Goal: Task Accomplishment & Management: Complete application form

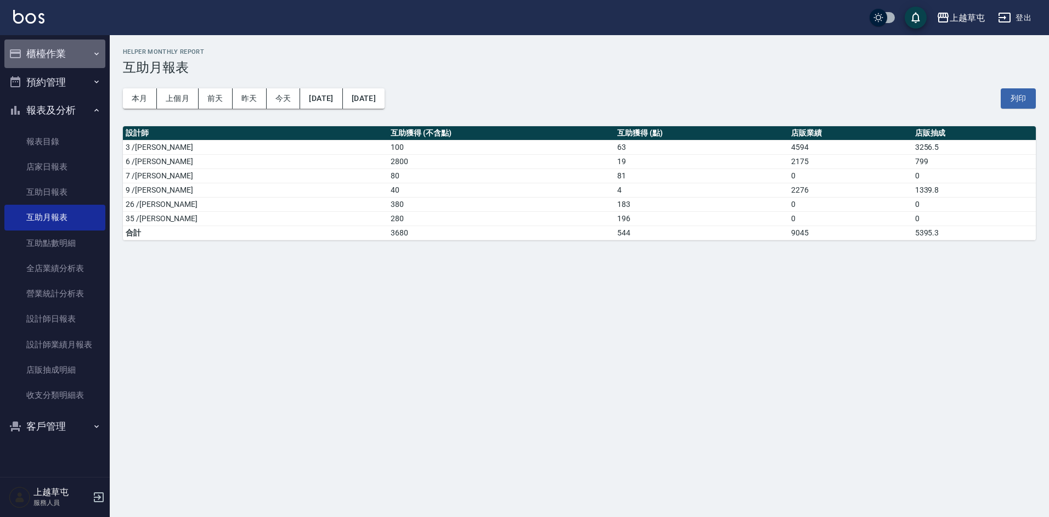
click at [63, 53] on button "櫃檯作業" at bounding box center [54, 54] width 101 height 29
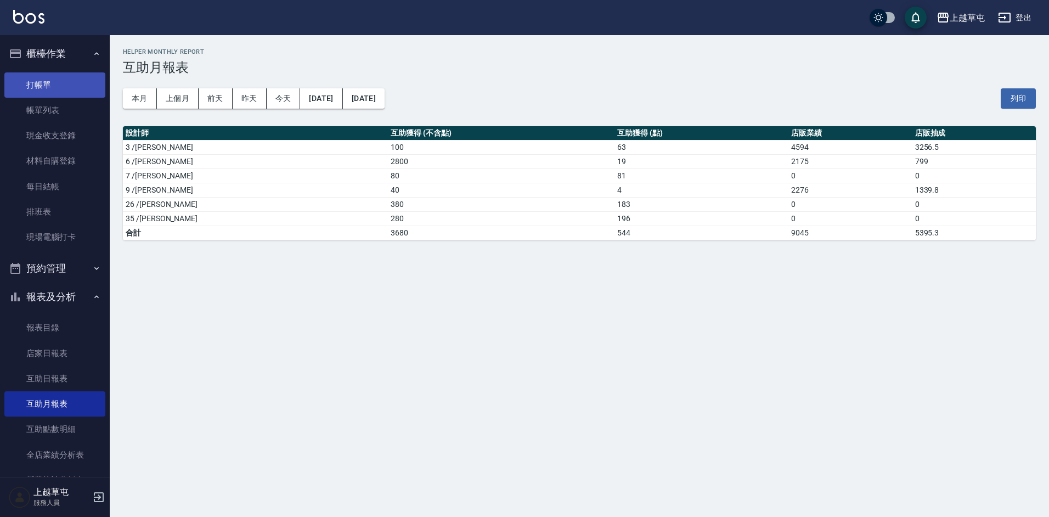
click at [40, 86] on link "打帳單" at bounding box center [54, 84] width 101 height 25
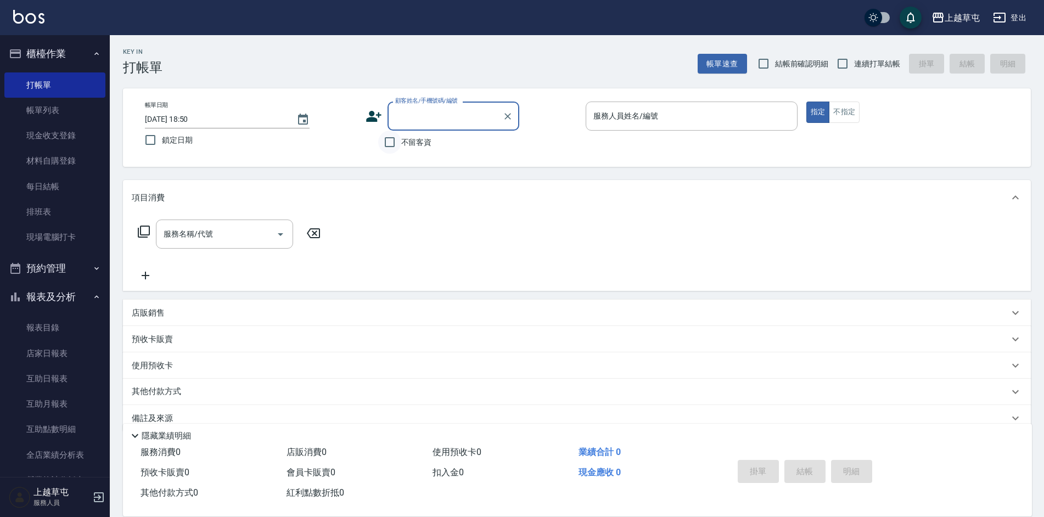
click at [391, 148] on input "不留客資" at bounding box center [389, 142] width 23 height 23
checkbox input "true"
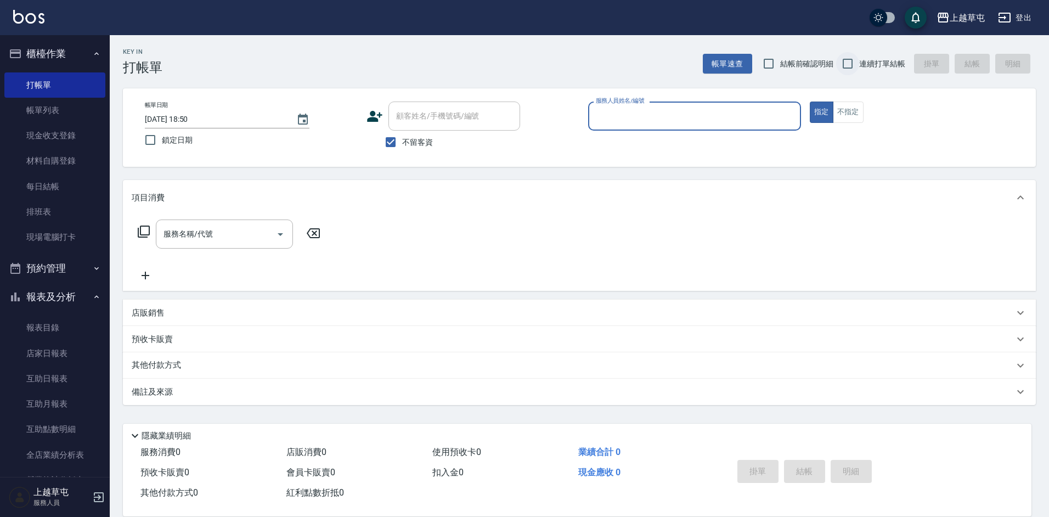
click at [851, 64] on input "連續打單結帳" at bounding box center [847, 63] width 23 height 23
checkbox input "true"
click at [702, 106] on div "服務人員姓名/編號" at bounding box center [694, 116] width 213 height 29
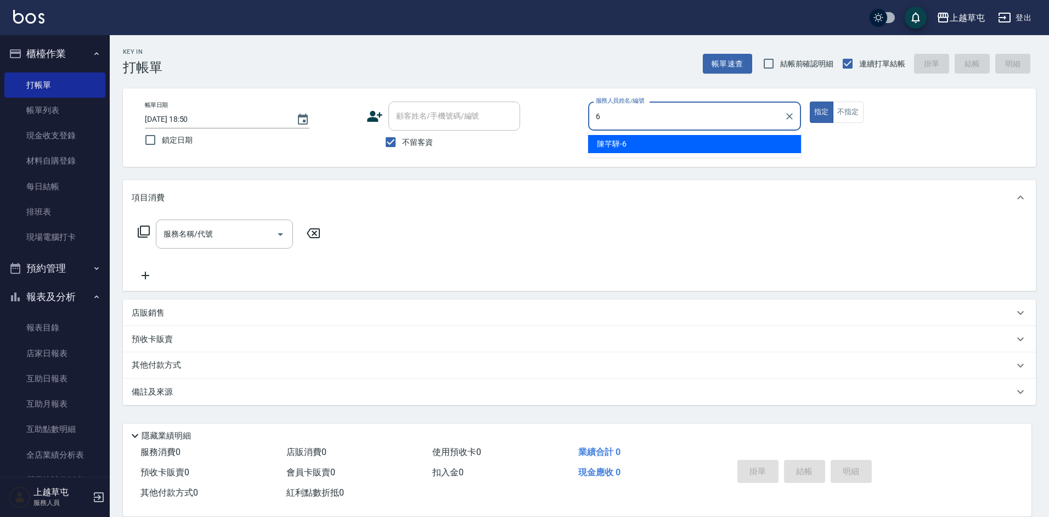
type input "[PERSON_NAME]-6"
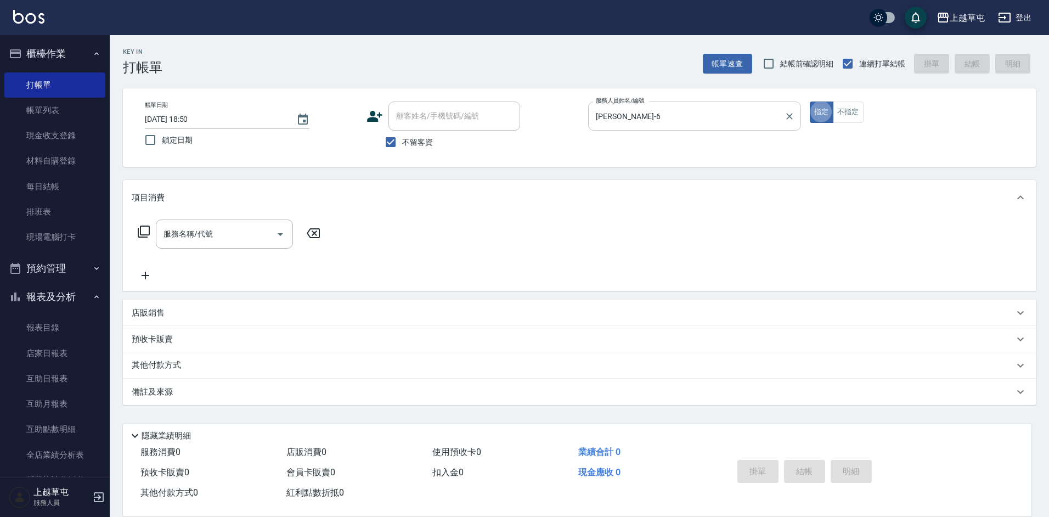
type button "true"
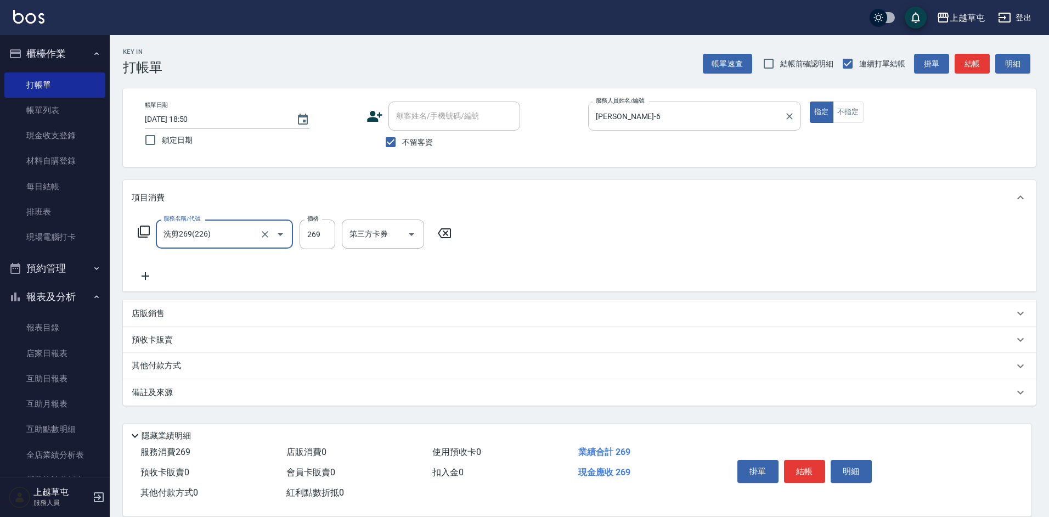
type input "洗剪269(226)"
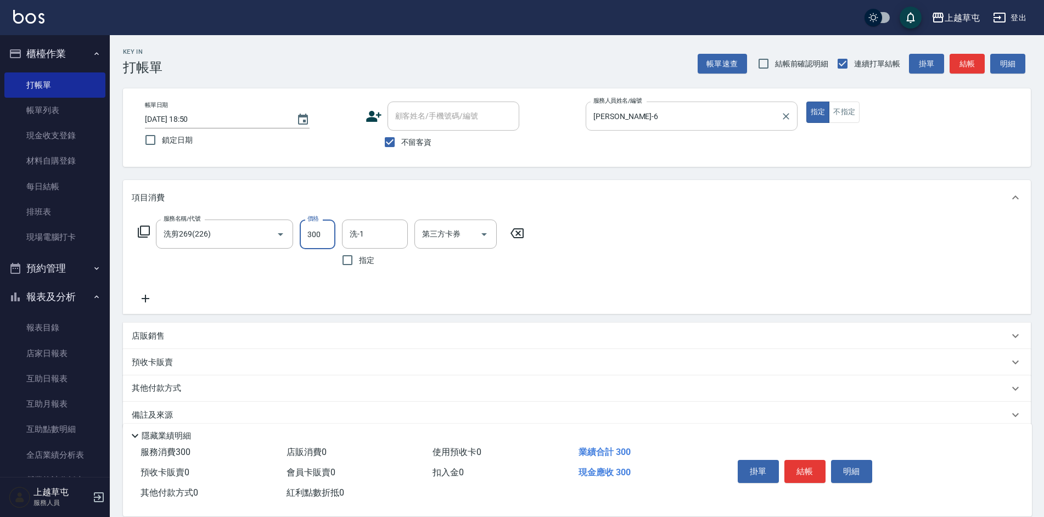
type input "300"
type input "[PERSON_NAME]-35"
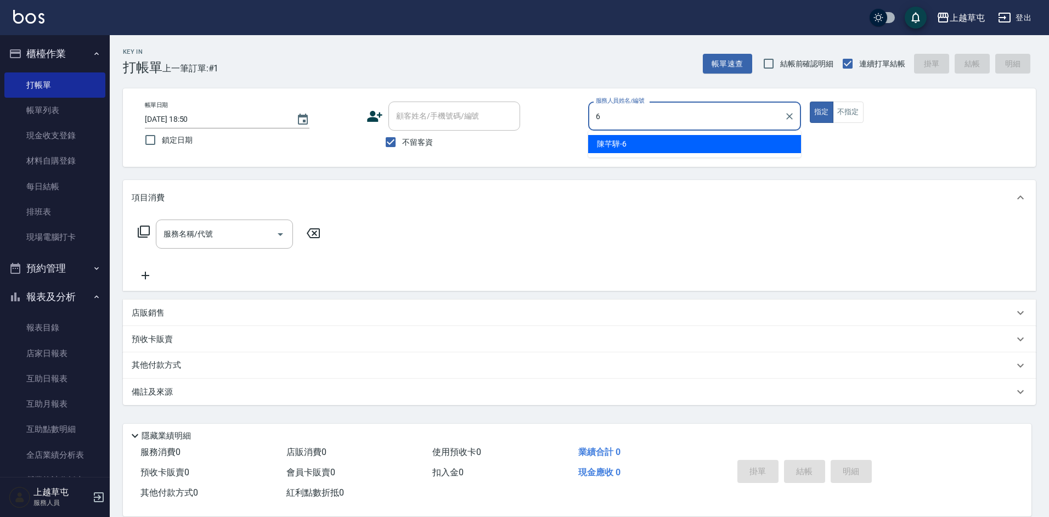
type input "[PERSON_NAME]-6"
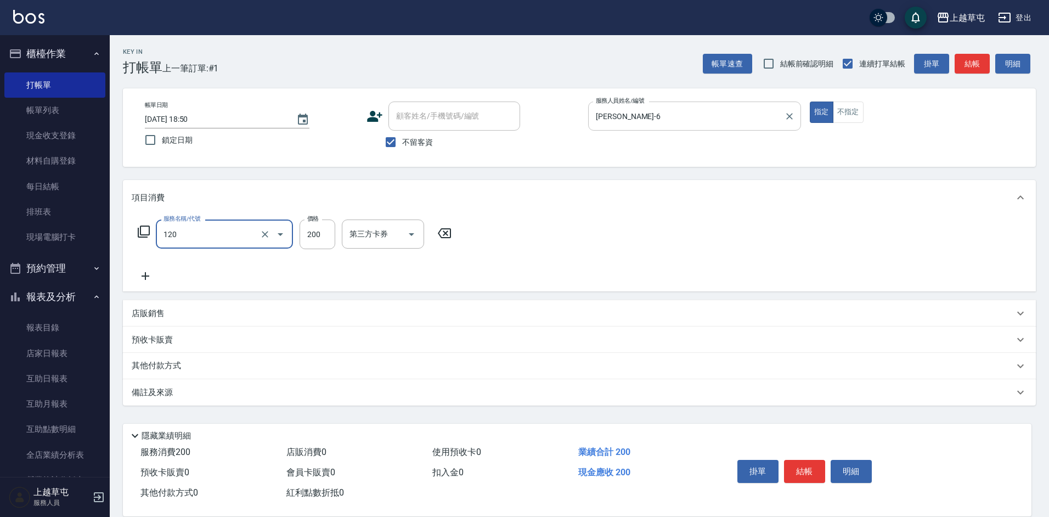
type input "New洗200(120)"
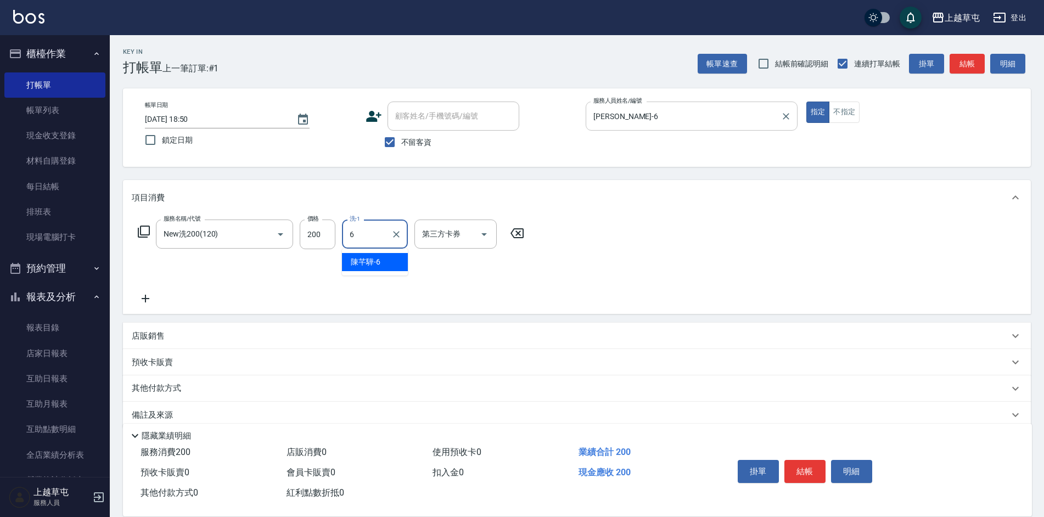
type input "[PERSON_NAME]-6"
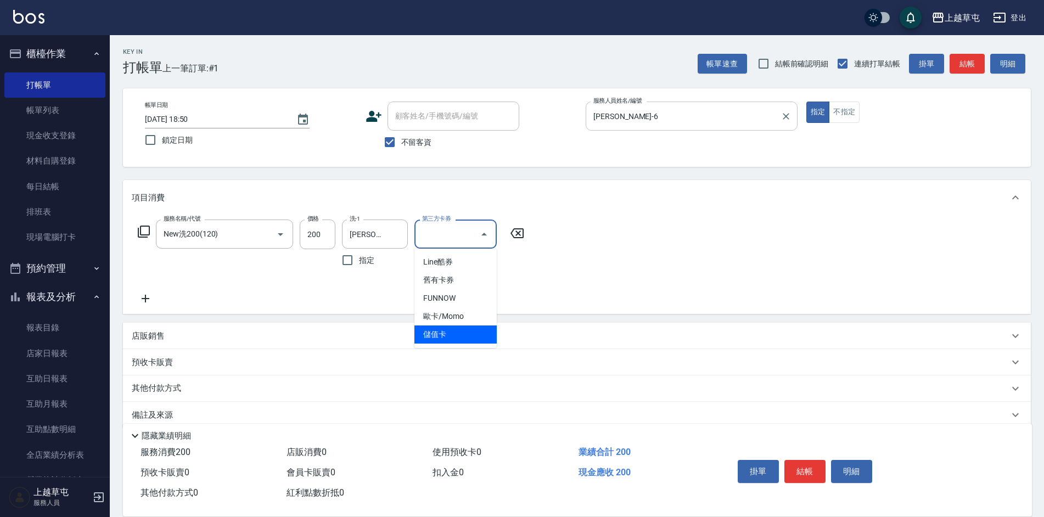
type input "儲值卡"
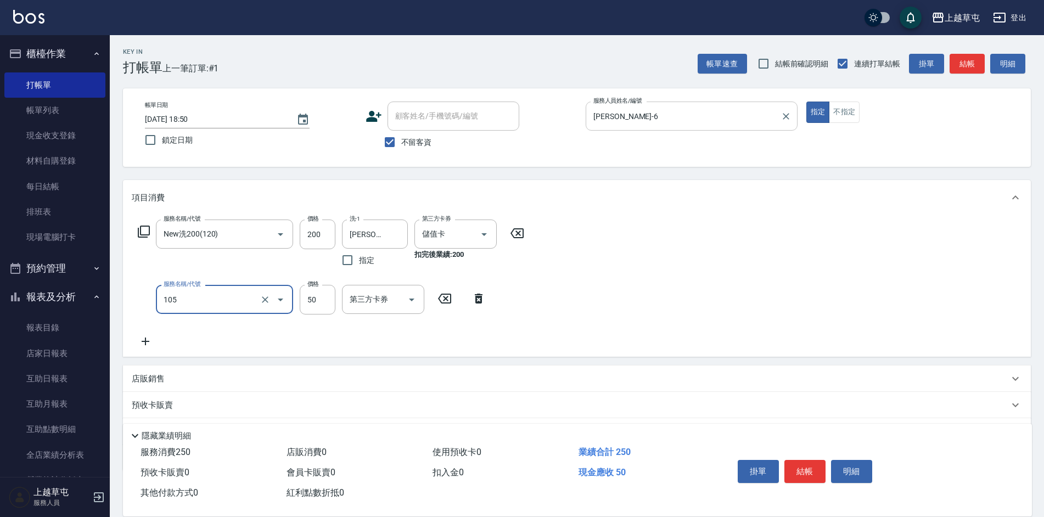
type input "精油50(105)"
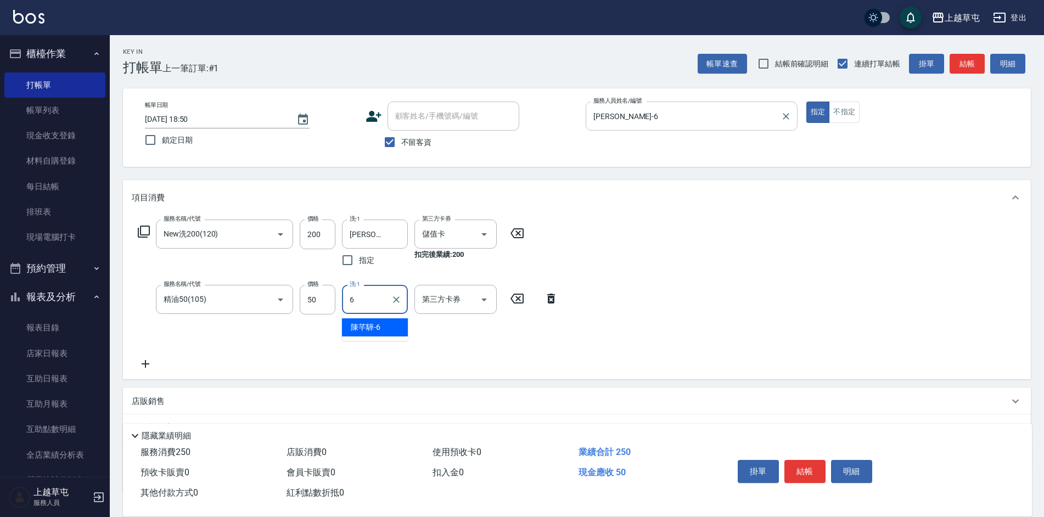
type input "[PERSON_NAME]-6"
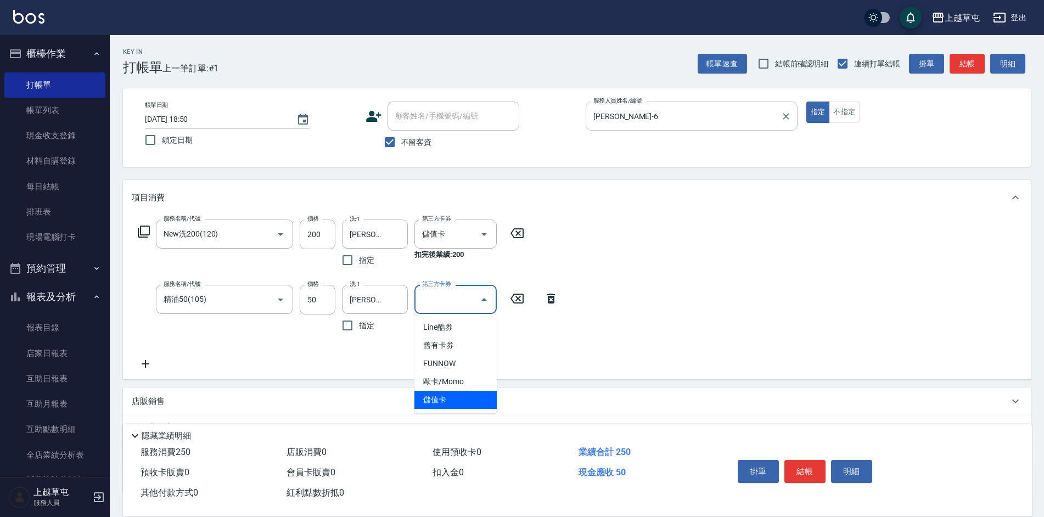
type input "儲值卡"
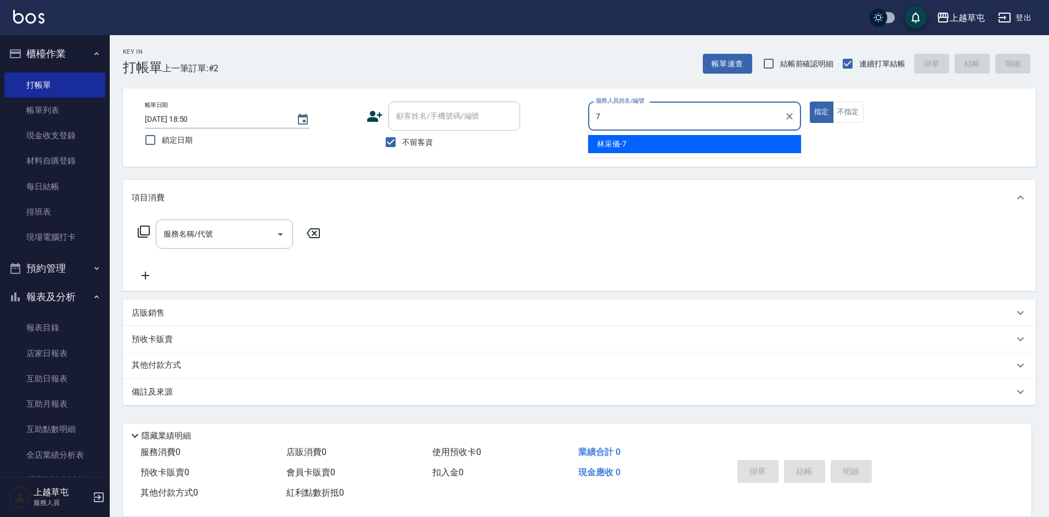
type input "[PERSON_NAME]-7"
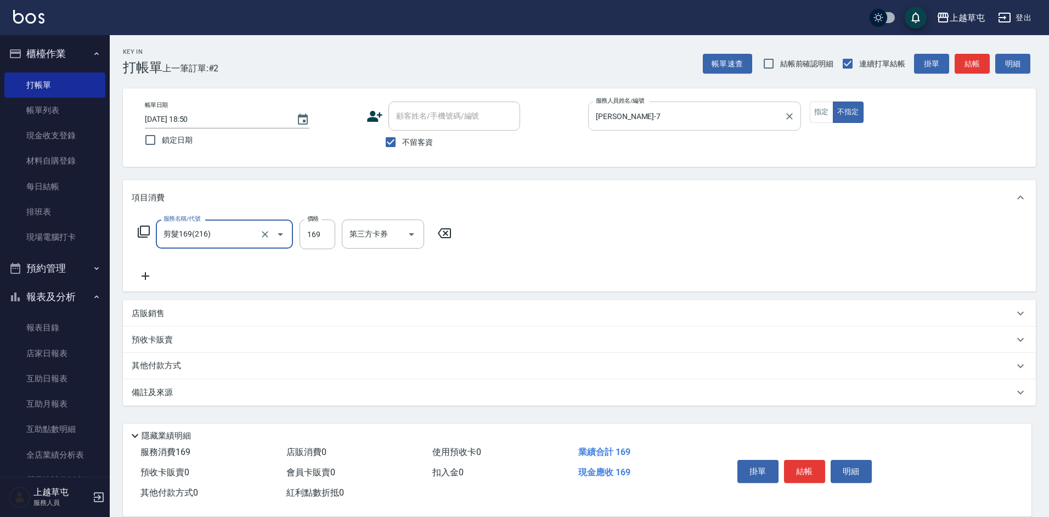
type input "剪髮169(216)"
type input "50"
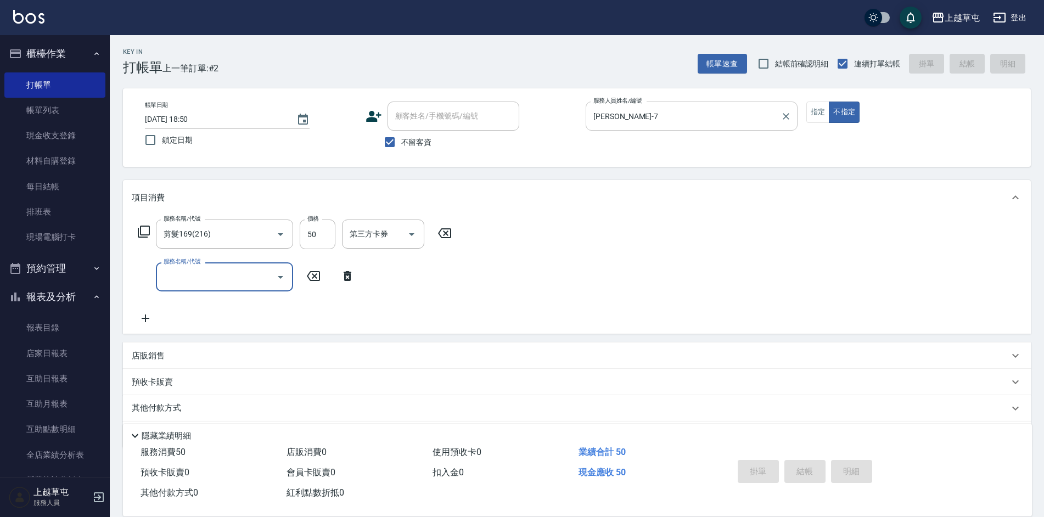
type input "[DATE] 18:51"
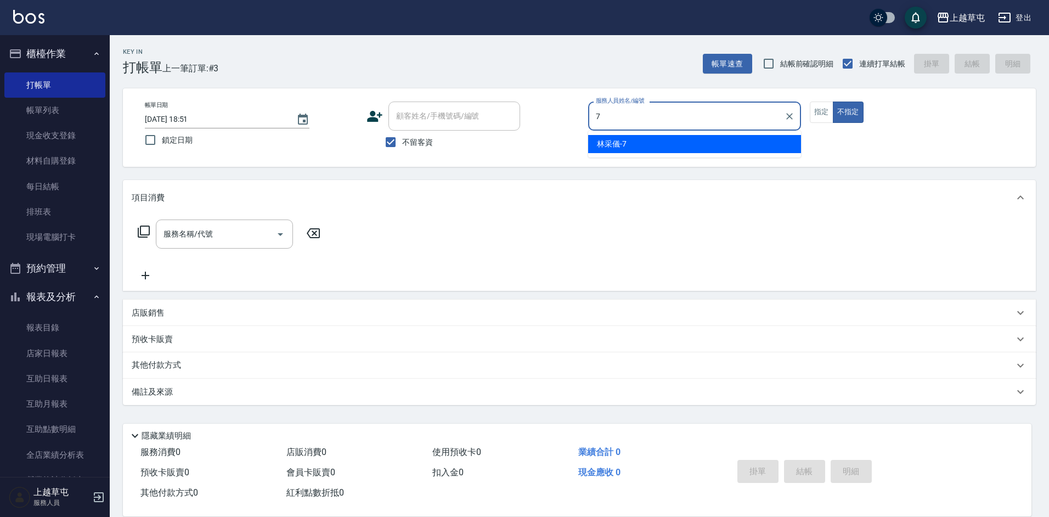
type input "[PERSON_NAME]-7"
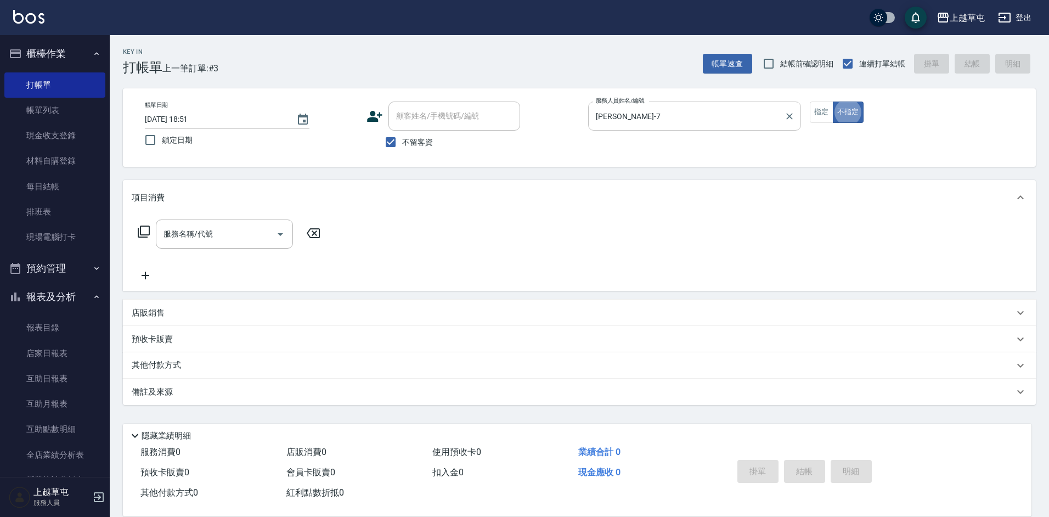
type button "false"
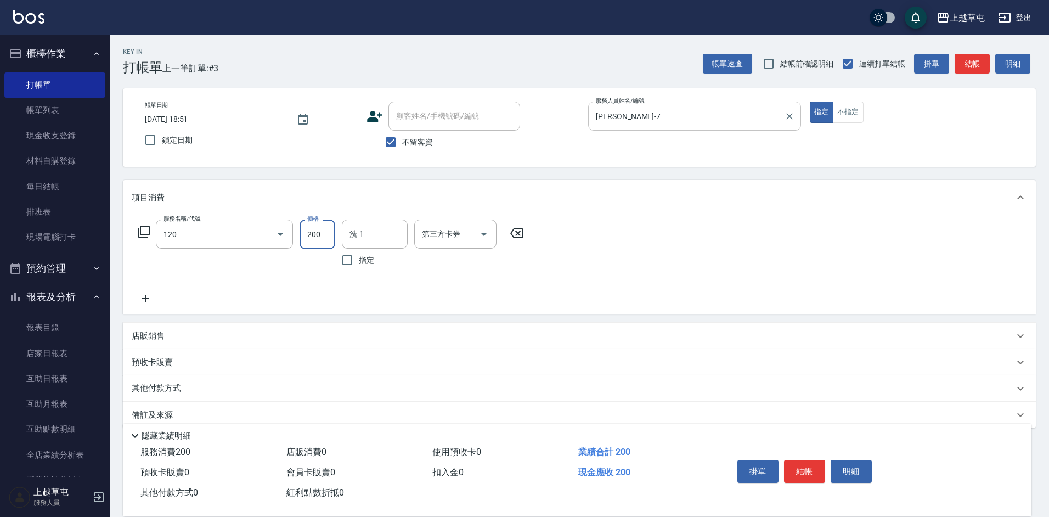
type input "New洗200(120)"
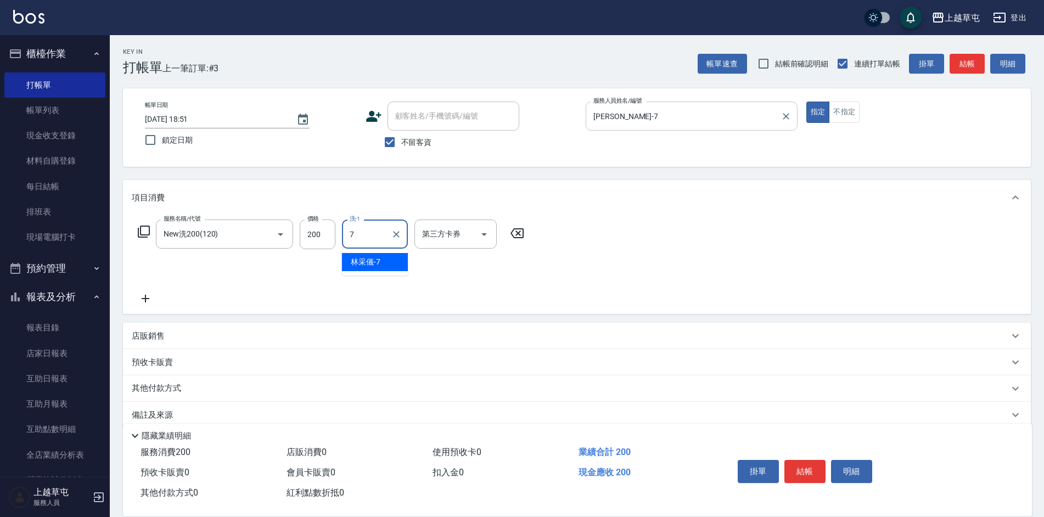
type input "[PERSON_NAME]-7"
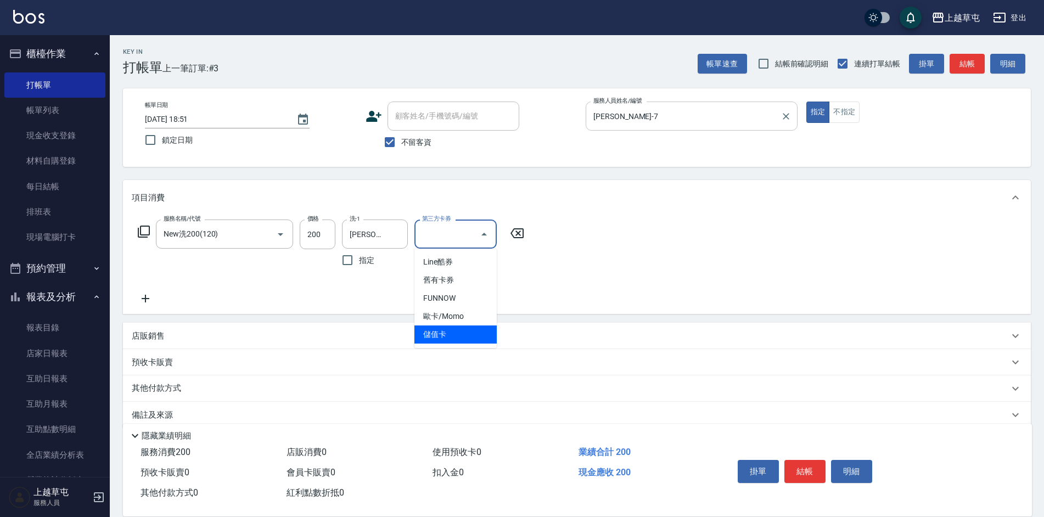
type input "儲值卡"
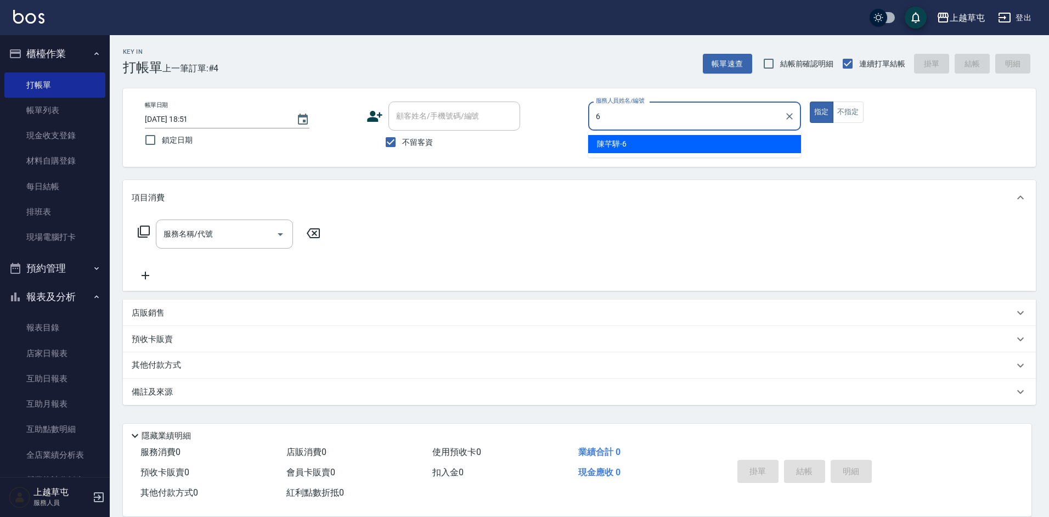
type input "[PERSON_NAME]-6"
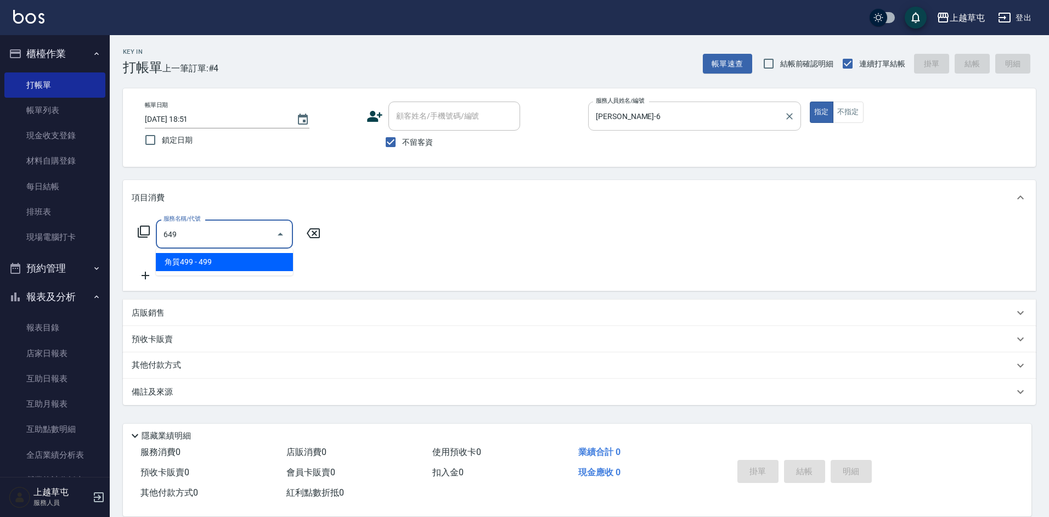
type input "角質499(649)"
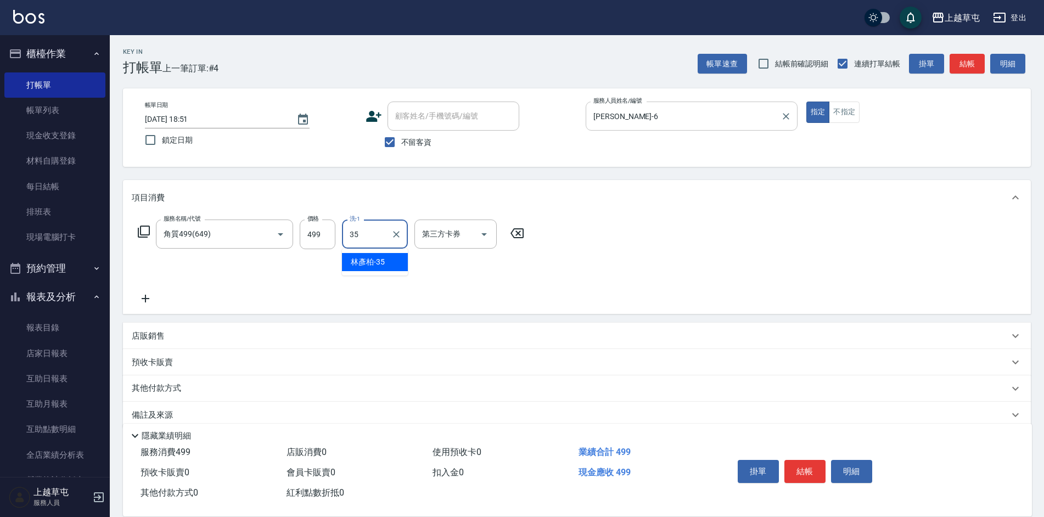
type input "[PERSON_NAME]-35"
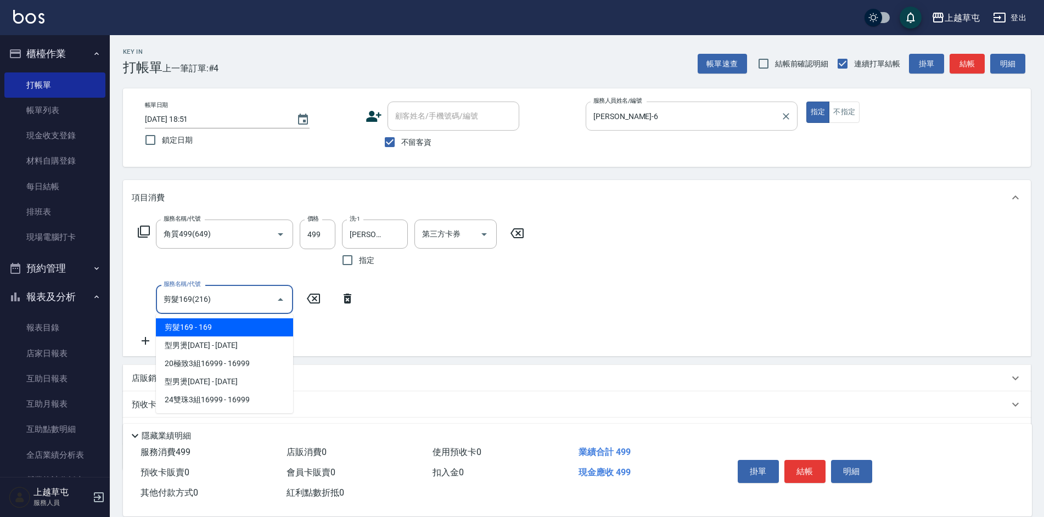
type input "剪髮169(216)"
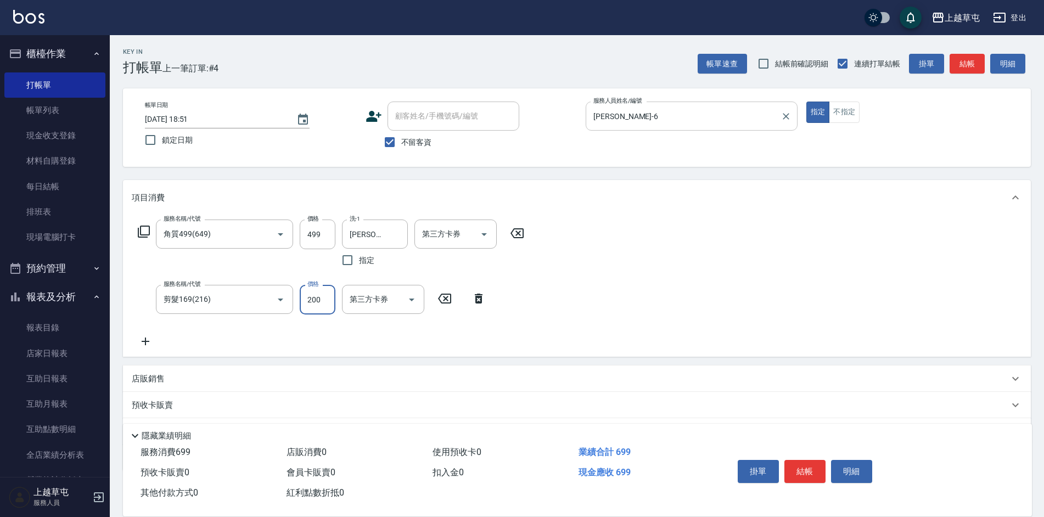
type input "200"
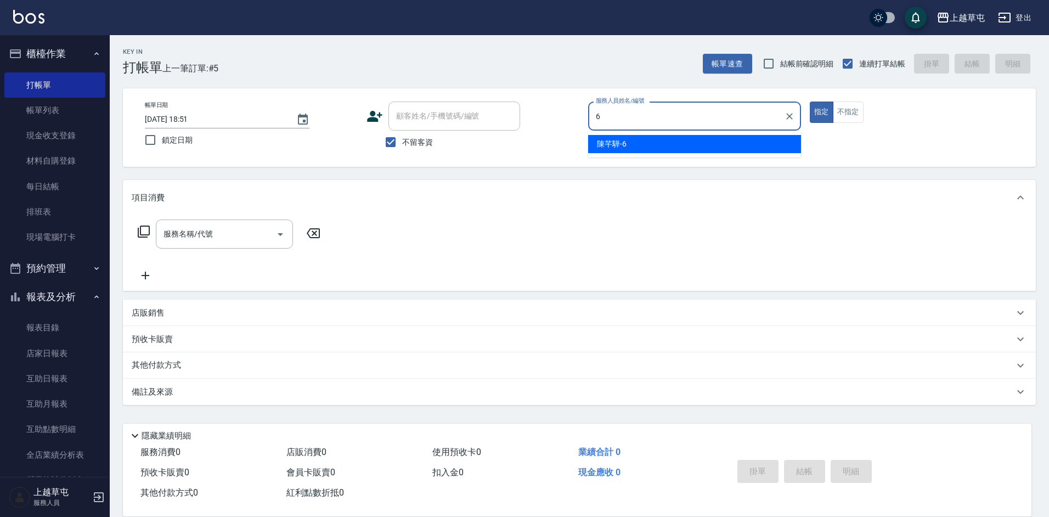
type input "[PERSON_NAME]-6"
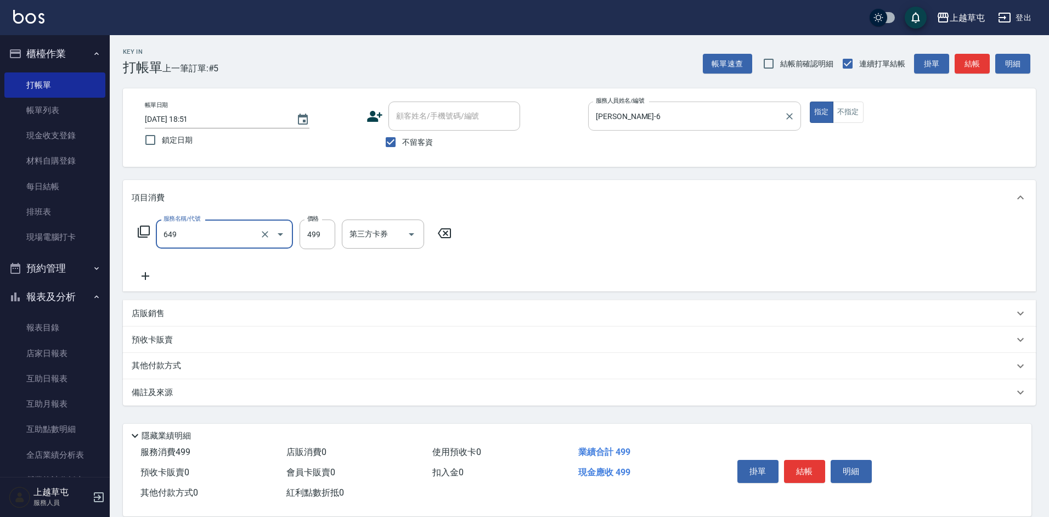
type input "角質499(649)"
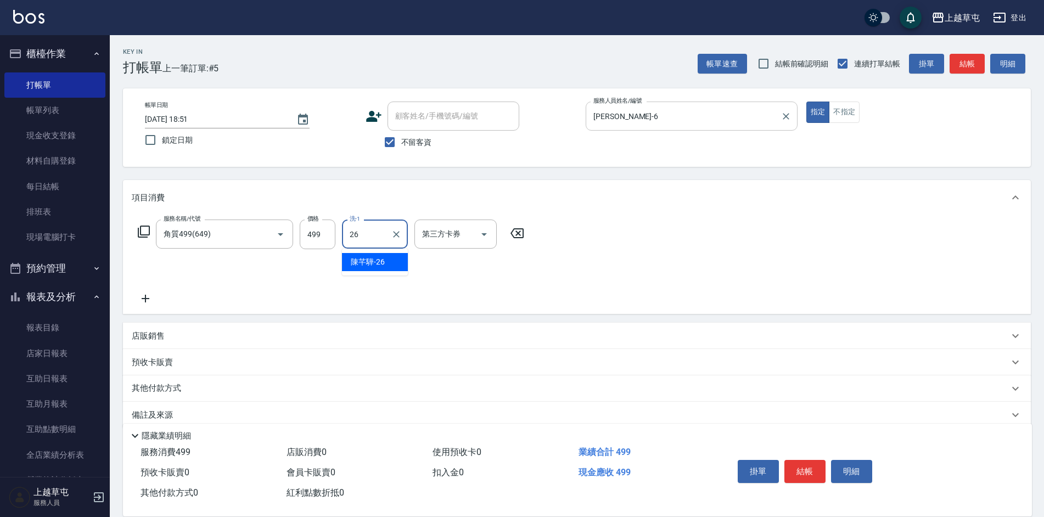
type input "[PERSON_NAME]-26"
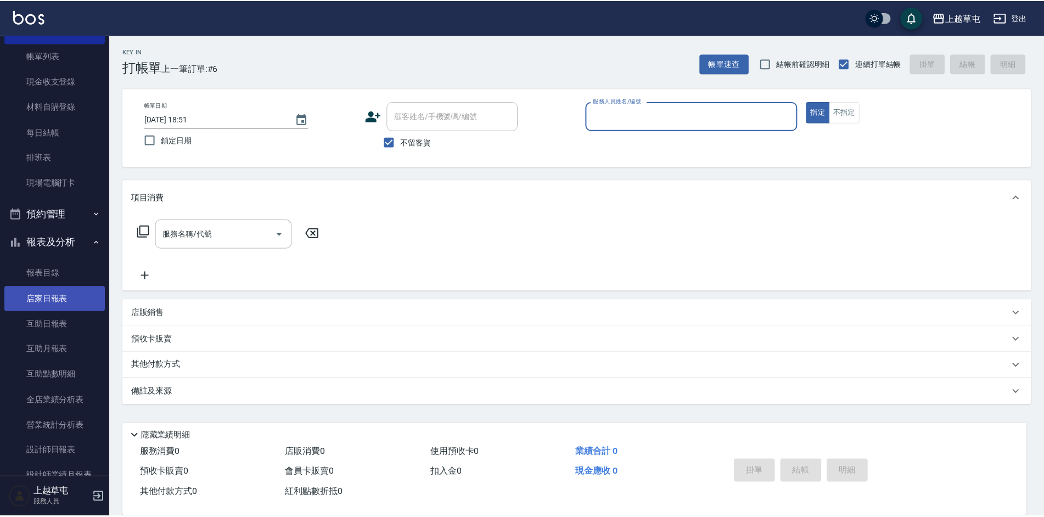
scroll to position [110, 0]
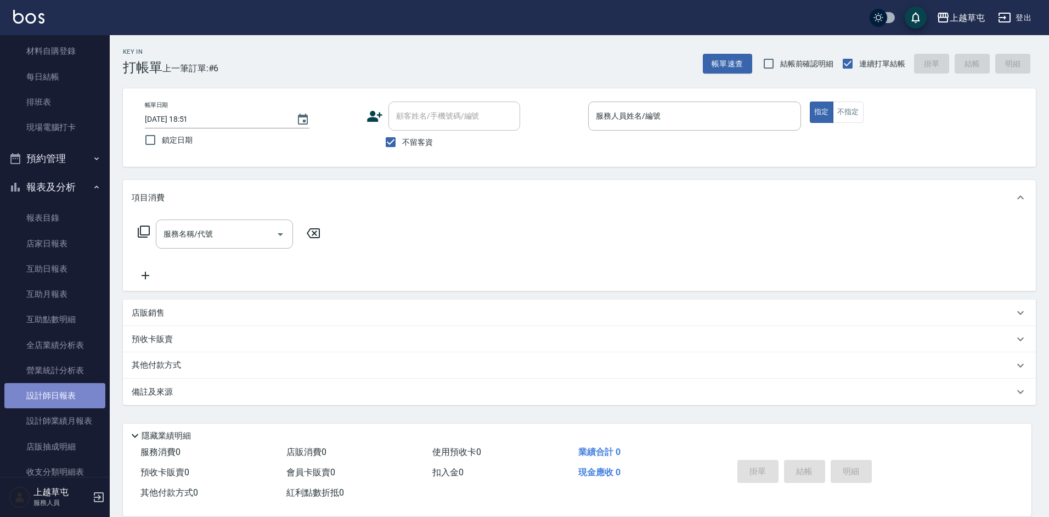
click at [83, 401] on link "設計師日報表" at bounding box center [54, 395] width 101 height 25
